Goal: Task Accomplishment & Management: Complete application form

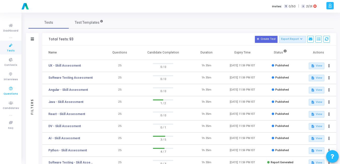
click at [10, 86] on icon at bounding box center [11, 88] width 11 height 6
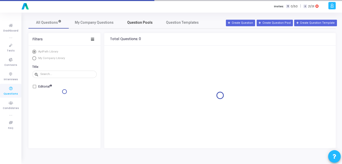
click at [143, 21] on span "Question Pools" at bounding box center [139, 22] width 25 height 5
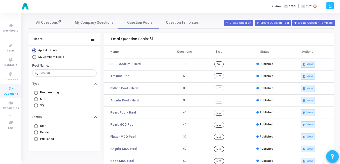
click at [35, 56] on span "Select Library" at bounding box center [34, 57] width 4 height 4
click at [35, 56] on input "My Company Pools" at bounding box center [34, 57] width 4 height 4
radio input "true"
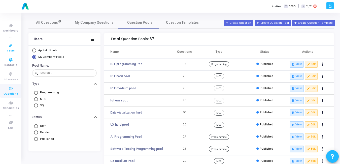
click at [10, 47] on icon at bounding box center [11, 45] width 11 height 6
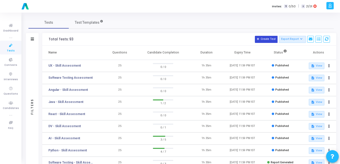
click at [265, 41] on button "Create Test" at bounding box center [266, 39] width 23 height 7
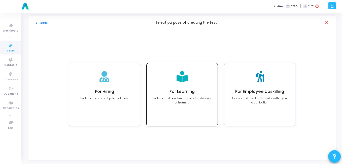
click at [185, 100] on p "Evaluate and benchmark skills for students or learners" at bounding box center [182, 100] width 60 height 8
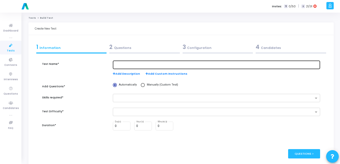
click at [135, 64] on input "text" at bounding box center [216, 65] width 203 height 4
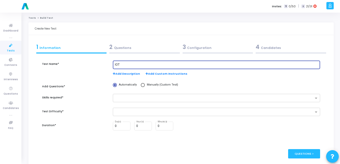
click at [137, 64] on input "IOT" at bounding box center [216, 65] width 203 height 4
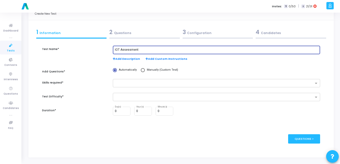
scroll to position [17, 0]
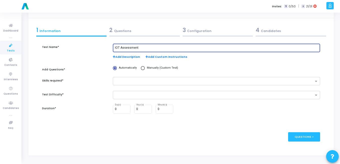
type input "IOT Assessment"
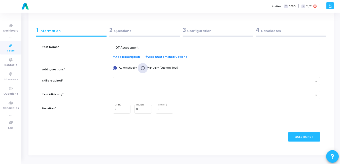
click at [143, 68] on span at bounding box center [143, 68] width 4 height 4
click at [143, 68] on input "Manually (Custom Test)" at bounding box center [143, 68] width 4 height 4
radio input "true"
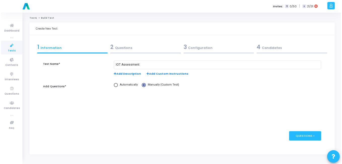
scroll to position [0, 0]
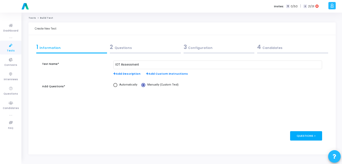
click at [311, 136] on div "Questions >" at bounding box center [306, 135] width 32 height 9
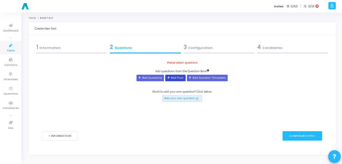
click at [175, 80] on button "Add Pool" at bounding box center [175, 78] width 20 height 7
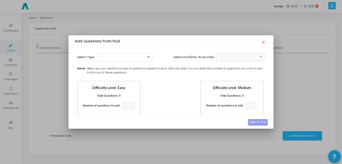
click at [148, 59] on span at bounding box center [149, 57] width 6 height 4
click at [109, 62] on div "MCQ" at bounding box center [124, 65] width 56 height 8
click at [258, 57] on span at bounding box center [261, 57] width 6 height 4
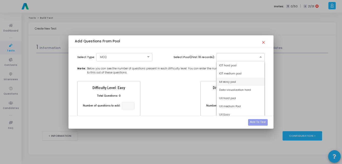
click at [234, 84] on div "Iot easy pool" at bounding box center [240, 82] width 48 height 8
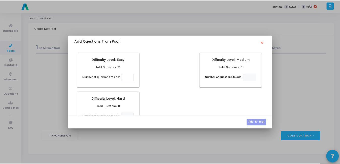
scroll to position [30, 0]
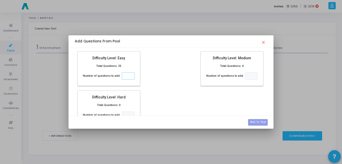
click at [125, 76] on input "number" at bounding box center [128, 75] width 13 height 7
type input "2"
type input "5"
click at [258, 123] on button "Add To Test" at bounding box center [258, 122] width 20 height 7
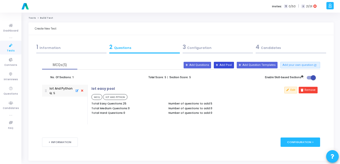
click at [227, 66] on button "Add Pool" at bounding box center [224, 65] width 20 height 7
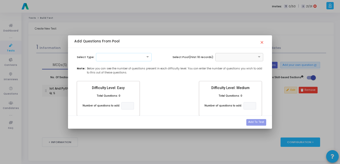
click at [105, 59] on div at bounding box center [124, 57] width 56 height 8
click at [102, 64] on span "MCQ" at bounding box center [102, 65] width 7 height 4
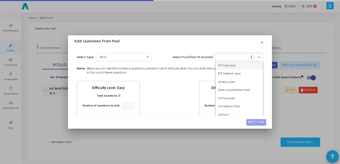
click at [236, 58] on input "text" at bounding box center [234, 56] width 32 height 4
click at [229, 75] on span "IOT medium pool" at bounding box center [229, 73] width 22 height 4
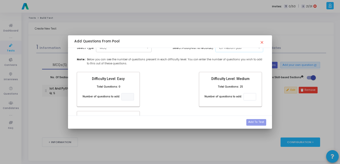
scroll to position [11, 0]
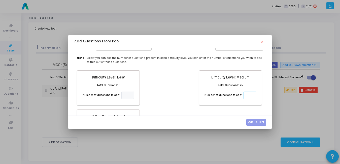
click at [248, 97] on input "number" at bounding box center [249, 94] width 13 height 7
type input "5"
click at [260, 123] on button "Add To Test" at bounding box center [256, 122] width 20 height 7
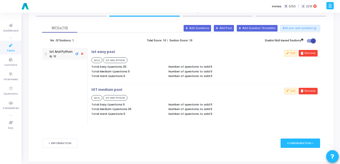
scroll to position [38, 0]
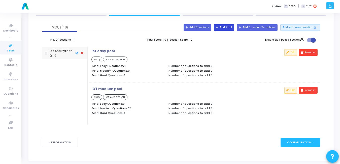
click at [231, 28] on button "Add Pool" at bounding box center [224, 27] width 20 height 7
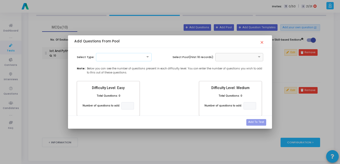
click at [121, 60] on div at bounding box center [124, 57] width 56 height 8
click at [114, 71] on div "Programming" at bounding box center [123, 73] width 55 height 8
click at [129, 55] on div at bounding box center [123, 56] width 55 height 4
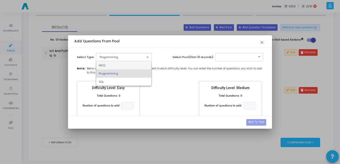
click at [121, 64] on div "MCQ" at bounding box center [123, 65] width 55 height 8
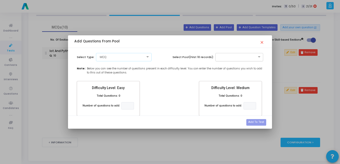
click at [220, 59] on div at bounding box center [239, 57] width 48 height 8
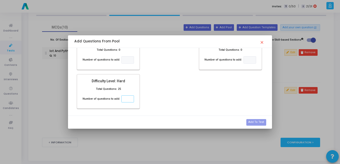
click at [126, 98] on input "number" at bounding box center [127, 98] width 13 height 7
type input "5"
click at [253, 123] on button "Add To Test" at bounding box center [256, 122] width 20 height 7
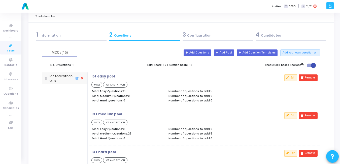
scroll to position [10, 0]
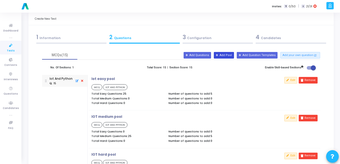
click at [233, 55] on button "Add Pool" at bounding box center [224, 55] width 20 height 7
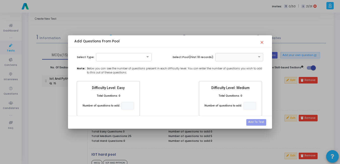
scroll to position [0, 0]
click at [107, 58] on div at bounding box center [123, 56] width 55 height 4
click at [103, 74] on span "Programming" at bounding box center [108, 73] width 18 height 4
click at [235, 57] on input "text" at bounding box center [234, 56] width 32 height 4
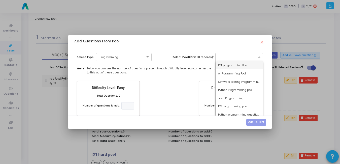
click at [218, 63] on span "IOT programming Pool" at bounding box center [232, 65] width 29 height 4
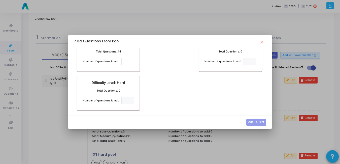
scroll to position [45, 0]
click at [122, 61] on input "number" at bounding box center [127, 60] width 13 height 7
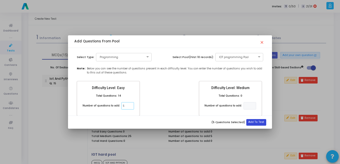
type input "5"
click at [257, 120] on button "Add To Test" at bounding box center [256, 122] width 20 height 7
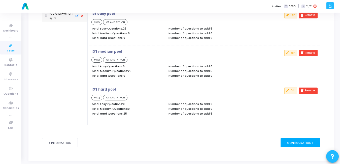
click at [304, 143] on div "Configuration >" at bounding box center [300, 142] width 40 height 9
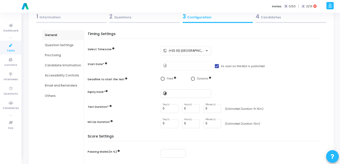
scroll to position [31, 0]
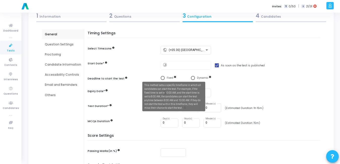
click at [160, 78] on mat-tooltip-component "This method sets a specific timeframe in which all candidates can start the tes…" at bounding box center [174, 96] width 70 height 36
click at [166, 78] on mat-tooltip-component "This method sets a specific timeframe in which all candidates can start the tes…" at bounding box center [174, 96] width 70 height 36
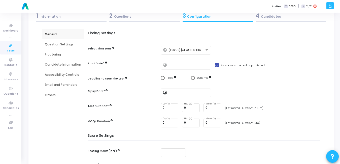
click at [164, 65] on mat-icon "timelapse" at bounding box center [166, 65] width 6 height 6
click at [215, 66] on span at bounding box center [217, 65] width 4 height 4
click at [216, 67] on input "As soon as the test is published" at bounding box center [216, 67] width 0 height 0
checkbox input "false"
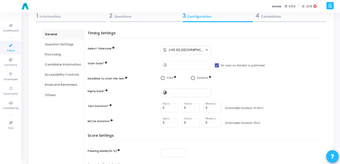
type input "[DATE] 1:11 PM"
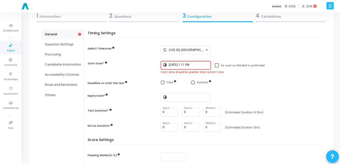
click at [215, 64] on span at bounding box center [217, 65] width 4 height 4
click at [216, 67] on input "As soon as the test is published" at bounding box center [216, 67] width 0 height 0
checkbox input "true"
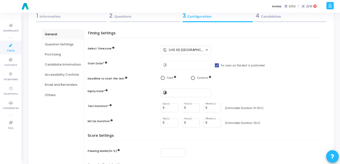
click at [163, 78] on span "Select confirmation" at bounding box center [163, 78] width 4 height 4
click at [163, 78] on input "Fixed" at bounding box center [163, 78] width 4 height 4
radio input "true"
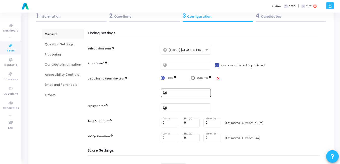
click at [170, 90] on div at bounding box center [189, 92] width 40 height 9
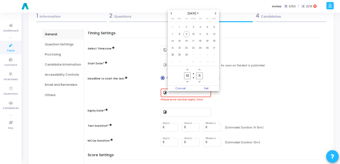
scroll to position [0, 0]
click at [187, 54] on span "30" at bounding box center [186, 55] width 6 height 6
click at [187, 69] on icon "Add a hour" at bounding box center [187, 69] width 2 height 1
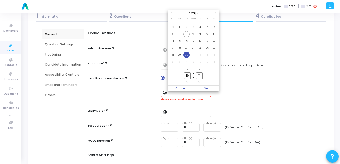
click at [187, 69] on icon "Add a hour" at bounding box center [187, 69] width 2 height 1
click at [187, 69] on icon "Add a hour" at bounding box center [187, 69] width 2 height 2
click at [187, 68] on span "Add a hour" at bounding box center [187, 69] width 4 height 4
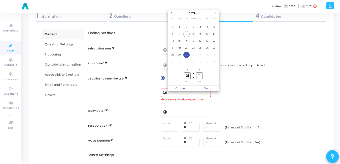
click at [187, 68] on span "Add a hour" at bounding box center [187, 69] width 4 height 4
type input "23"
click at [199, 82] on icon "Minus a minute" at bounding box center [199, 82] width 2 height 2
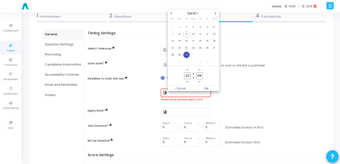
click at [199, 82] on icon "Minus a minute" at bounding box center [199, 82] width 2 height 2
click at [199, 82] on icon "Minus a minute" at bounding box center [199, 81] width 2 height 1
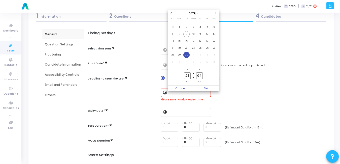
click at [199, 82] on icon "Minus a minute" at bounding box center [199, 81] width 2 height 1
type input "00"
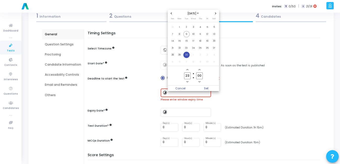
click at [199, 82] on icon "Minus a minute" at bounding box center [199, 81] width 2 height 1
type input "22"
type input "59"
click at [188, 70] on span "Add a hour" at bounding box center [187, 69] width 4 height 4
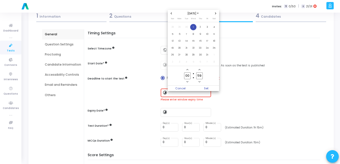
click at [188, 83] on icon "Minus a hour" at bounding box center [187, 82] width 2 height 2
type input "23"
click at [206, 89] on span "Set" at bounding box center [206, 88] width 26 height 6
type input "[DATE] 11:59 PM"
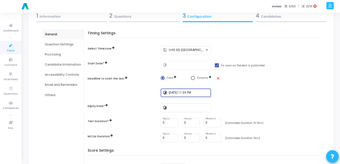
click at [177, 93] on input "[DATE] 11:59 PM" at bounding box center [189, 93] width 40 height 4
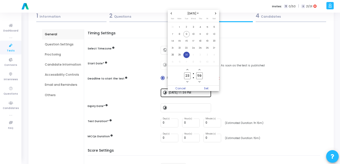
scroll to position [0, 0]
click at [187, 81] on icon "Minus a hour" at bounding box center [187, 82] width 2 height 2
click at [200, 67] on owl-date-time-timer "20 Hour 59 Minute" at bounding box center [193, 75] width 51 height 19
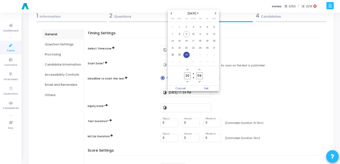
click at [200, 69] on icon "Add a minute" at bounding box center [199, 69] width 2 height 2
type input "21"
type input "00"
click at [187, 81] on icon "Minus a hour" at bounding box center [187, 82] width 2 height 2
type input "20"
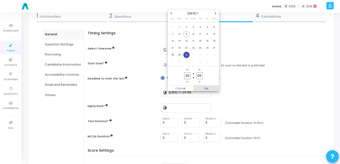
click at [206, 87] on span "Set" at bounding box center [206, 88] width 26 height 6
type input "[DATE] 8:00 PM"
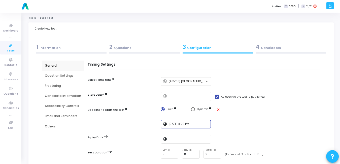
scroll to position [31, 0]
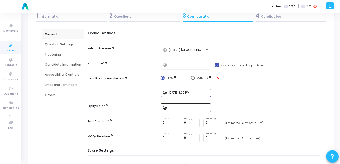
click at [186, 108] on input at bounding box center [189, 108] width 40 height 4
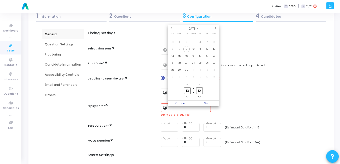
scroll to position [0, 0]
click at [186, 70] on span "30" at bounding box center [186, 70] width 6 height 6
click at [187, 84] on icon "Add a hour" at bounding box center [187, 84] width 2 height 2
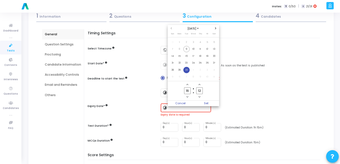
click at [187, 84] on icon "Add a hour" at bounding box center [187, 84] width 2 height 2
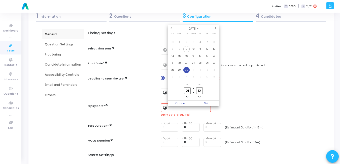
click at [187, 84] on icon "Add a hour" at bounding box center [187, 84] width 2 height 2
type input "00"
click at [199, 96] on icon "Minus a minute" at bounding box center [199, 97] width 2 height 2
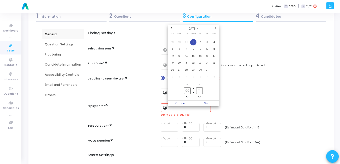
click at [199, 96] on icon "Minus a minute" at bounding box center [199, 97] width 2 height 2
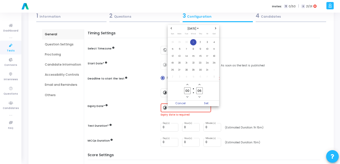
click at [199, 96] on icon "Minus a minute" at bounding box center [199, 97] width 2 height 2
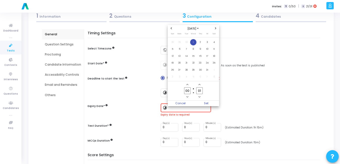
click at [199, 96] on icon "Minus a minute" at bounding box center [199, 97] width 2 height 2
type input "00"
click at [199, 96] on icon "Minus a minute" at bounding box center [199, 97] width 2 height 2
type input "23"
type input "59"
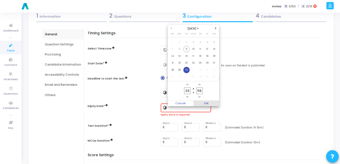
click at [204, 103] on span "Set" at bounding box center [206, 103] width 26 height 6
type input "[DATE] 11:59 PM"
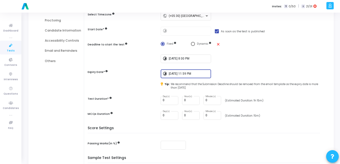
scroll to position [66, 0]
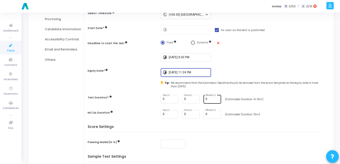
click at [208, 100] on input "0" at bounding box center [212, 99] width 14 height 4
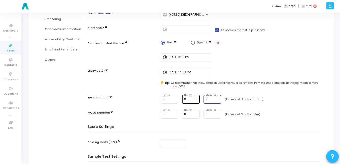
click at [191, 100] on input "0" at bounding box center [191, 99] width 14 height 4
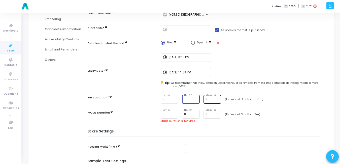
type input "1"
click at [207, 99] on input "0" at bounding box center [212, 99] width 14 height 4
type input "15"
click at [208, 115] on input "0" at bounding box center [212, 114] width 14 height 4
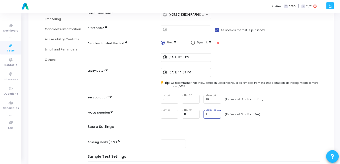
scroll to position [0, 0]
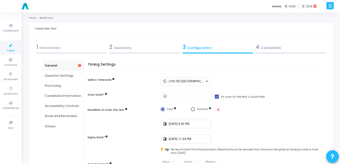
type input "1"
click at [110, 45] on span "2" at bounding box center [110, 47] width 3 height 8
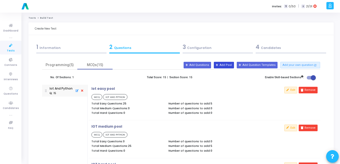
click at [229, 65] on button "Add Pool" at bounding box center [224, 65] width 20 height 7
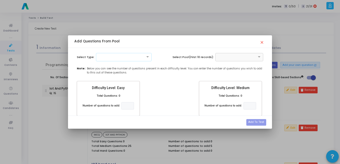
click at [105, 57] on div at bounding box center [123, 56] width 55 height 4
click at [104, 63] on div "MCQ" at bounding box center [123, 65] width 55 height 8
click at [242, 58] on input "text" at bounding box center [234, 56] width 32 height 4
type input "apti"
click at [236, 66] on div "Aptitude Pool" at bounding box center [239, 65] width 48 height 8
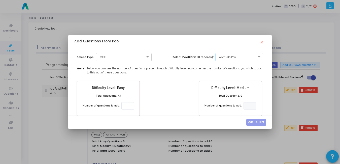
click at [240, 59] on div "× Aptitude Pool" at bounding box center [235, 57] width 41 height 4
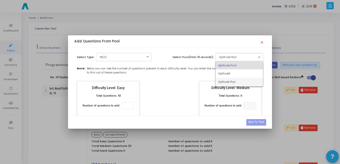
click at [231, 80] on span "Aptitude Pool" at bounding box center [226, 82] width 17 height 4
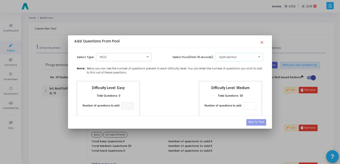
click at [249, 54] on div at bounding box center [239, 56] width 48 height 4
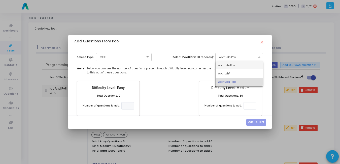
click at [238, 65] on div "Aptitude Pool" at bounding box center [239, 65] width 48 height 8
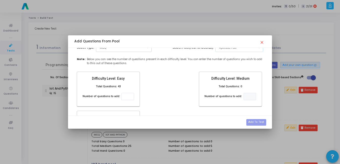
scroll to position [11, 0]
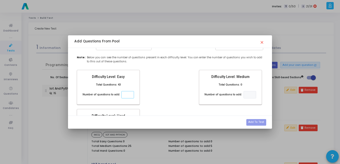
click at [127, 94] on input "number" at bounding box center [127, 94] width 13 height 7
type input "5"
click at [252, 121] on button "Add To Test" at bounding box center [256, 122] width 20 height 7
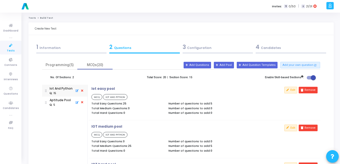
scroll to position [81, 0]
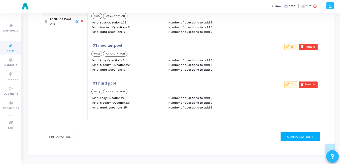
click at [302, 139] on div "Configuration >" at bounding box center [300, 136] width 40 height 9
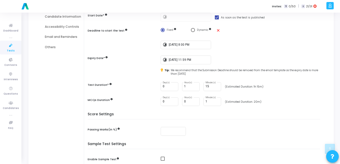
scroll to position [80, 0]
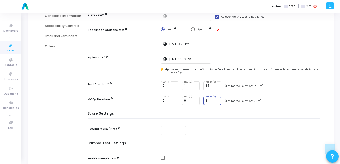
click at [209, 101] on input "1" at bounding box center [212, 101] width 14 height 4
type input "20"
click at [272, 88] on div "0 Day(s) 1 Hour(s) 15 Minute(s) (Estimated Duration: 1h 15m)" at bounding box center [242, 85] width 162 height 9
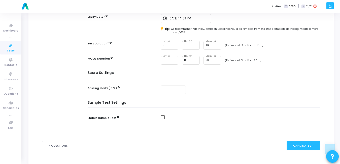
scroll to position [122, 0]
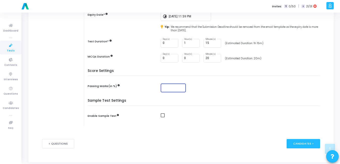
click at [177, 88] on input "number" at bounding box center [173, 88] width 21 height 4
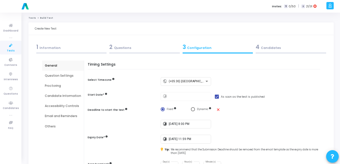
type input "50"
click at [56, 77] on div "Question Settings" at bounding box center [63, 75] width 36 height 5
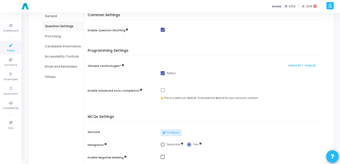
scroll to position [49, 0]
click at [58, 39] on div "Proctoring" at bounding box center [63, 37] width 36 height 5
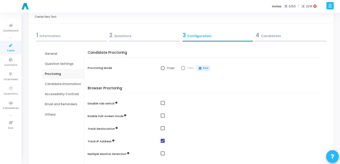
scroll to position [7, 0]
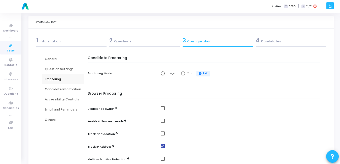
click at [53, 87] on div "Candidate Information" at bounding box center [63, 89] width 42 height 10
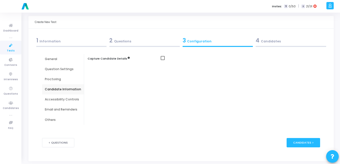
click at [61, 100] on div "Accessibility Controls" at bounding box center [63, 99] width 36 height 5
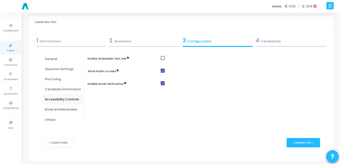
click at [162, 83] on span at bounding box center [163, 83] width 4 height 4
click at [162, 85] on input "checkbox" at bounding box center [162, 85] width 0 height 0
checkbox input "false"
click at [48, 109] on div "Email and Reminders" at bounding box center [63, 109] width 36 height 5
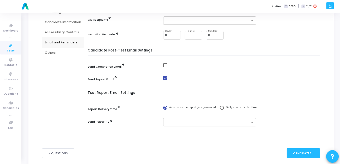
click at [44, 50] on div "Others" at bounding box center [63, 53] width 42 height 10
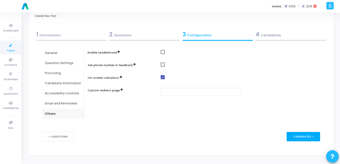
click at [313, 138] on div "Candidates >" at bounding box center [302, 136] width 33 height 9
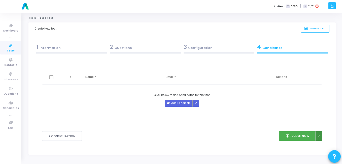
click at [321, 134] on button at bounding box center [318, 136] width 7 height 10
click at [286, 115] on div "Delete # Name * Email * Actions Click below to add candidates to this test. Add…" at bounding box center [182, 91] width 280 height 63
click at [320, 29] on span "Save as Draft" at bounding box center [318, 28] width 16 height 3
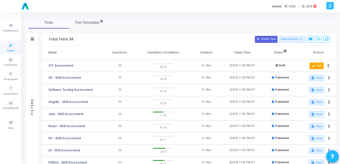
click at [317, 66] on button "edit Edit" at bounding box center [316, 65] width 14 height 7
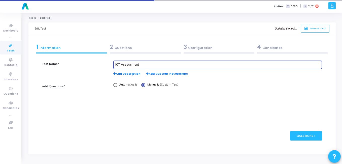
click at [120, 65] on input "IOT Assessment" at bounding box center [217, 65] width 204 height 4
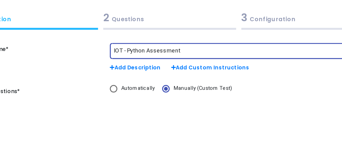
click at [121, 65] on input "IOT - Python Assessment" at bounding box center [217, 65] width 204 height 4
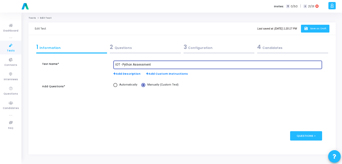
type input "IOT - Python Assessment"
click at [314, 28] on span "Save as Draft" at bounding box center [318, 28] width 16 height 3
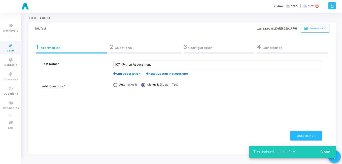
click at [10, 47] on icon at bounding box center [11, 45] width 11 height 6
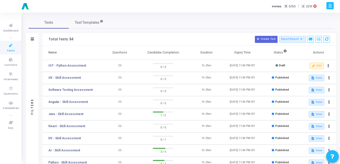
drag, startPoint x: 84, startPoint y: 64, endPoint x: 48, endPoint y: 65, distance: 36.5
click at [48, 65] on td "IOT - Python Assessment" at bounding box center [71, 66] width 59 height 12
copy link "IOT - Python Assessment"
click at [110, 64] on td "25" at bounding box center [120, 66] width 36 height 12
click at [317, 66] on button "edit Edit" at bounding box center [316, 65] width 14 height 7
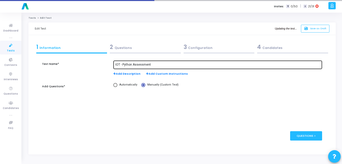
click at [133, 65] on input "IOT - Python Assessment" at bounding box center [217, 65] width 204 height 4
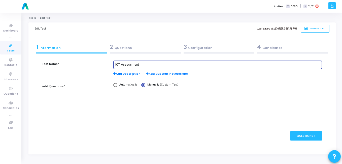
click at [117, 64] on input "IOT Assessment" at bounding box center [217, 65] width 204 height 4
type input "IoT Assessment"
click at [310, 28] on span "Save as Draft" at bounding box center [318, 28] width 16 height 3
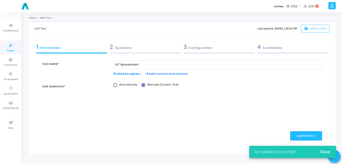
click at [9, 47] on icon at bounding box center [11, 45] width 11 height 6
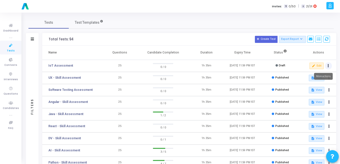
click at [329, 66] on button at bounding box center [328, 65] width 7 height 7
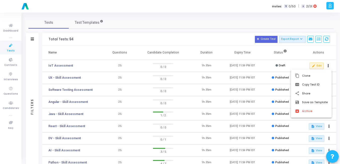
click at [296, 57] on div at bounding box center [170, 82] width 340 height 164
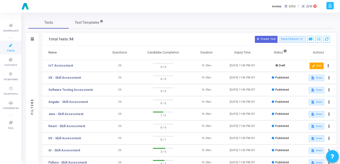
click at [320, 65] on button "edit Edit" at bounding box center [316, 65] width 14 height 7
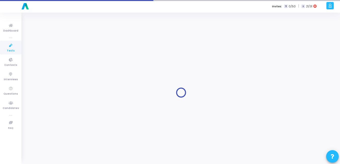
type input "IoT Assessment"
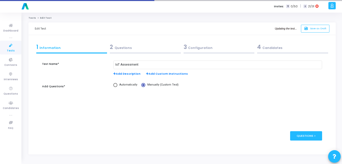
click at [266, 50] on div "4 Candidates" at bounding box center [292, 47] width 71 height 8
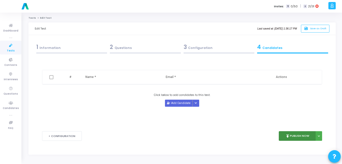
click at [293, 137] on button "publish Publish Now" at bounding box center [297, 136] width 37 height 10
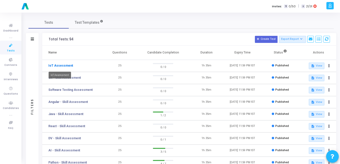
click at [56, 63] on link "IoT Assessment" at bounding box center [60, 65] width 25 height 5
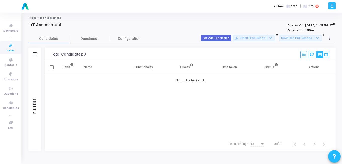
click at [131, 15] on div "Tests IoT Assessment IoT Assessment Expires On : [DATE] 11:59 PM IST Duration :…" at bounding box center [182, 88] width 320 height 151
click at [6, 42] on icon at bounding box center [11, 45] width 11 height 6
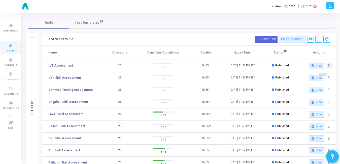
click at [330, 65] on button at bounding box center [328, 65] width 7 height 7
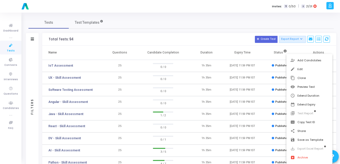
click at [236, 27] on div at bounding box center [170, 82] width 340 height 164
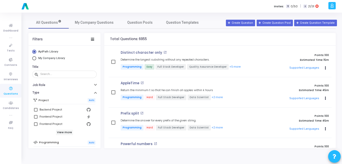
click at [97, 29] on div "All Questions My Company Questions Question Pools Question Templates Filters Ap…" at bounding box center [182, 81] width 312 height 131
click at [98, 26] on link "My Company Questions" at bounding box center [94, 22] width 51 height 12
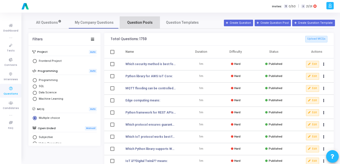
click at [147, 23] on span "Question Pools" at bounding box center [139, 22] width 25 height 5
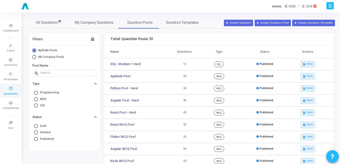
click at [34, 58] on span "Select Library" at bounding box center [34, 57] width 4 height 4
click at [34, 58] on input "My Company Pools" at bounding box center [34, 57] width 4 height 4
radio input "true"
